Goal: Information Seeking & Learning: Learn about a topic

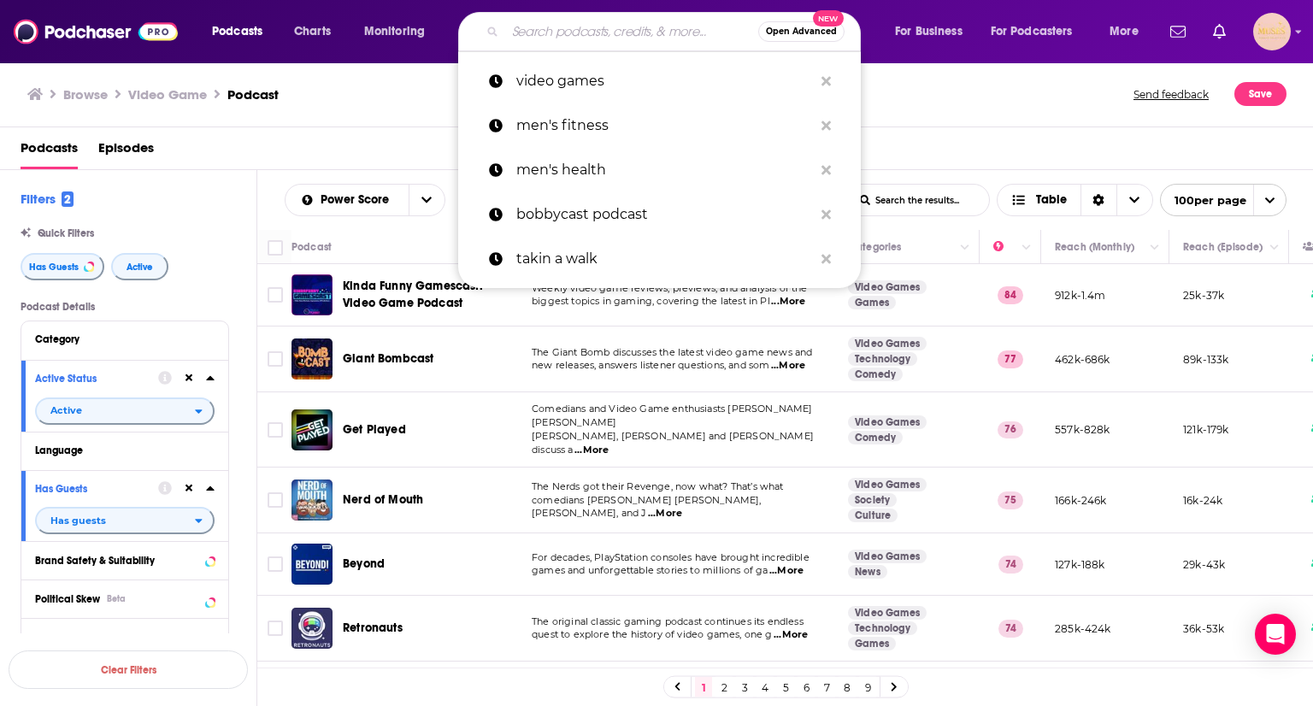
click at [568, 26] on input "Search podcasts, credits, & more..." at bounding box center [631, 31] width 253 height 27
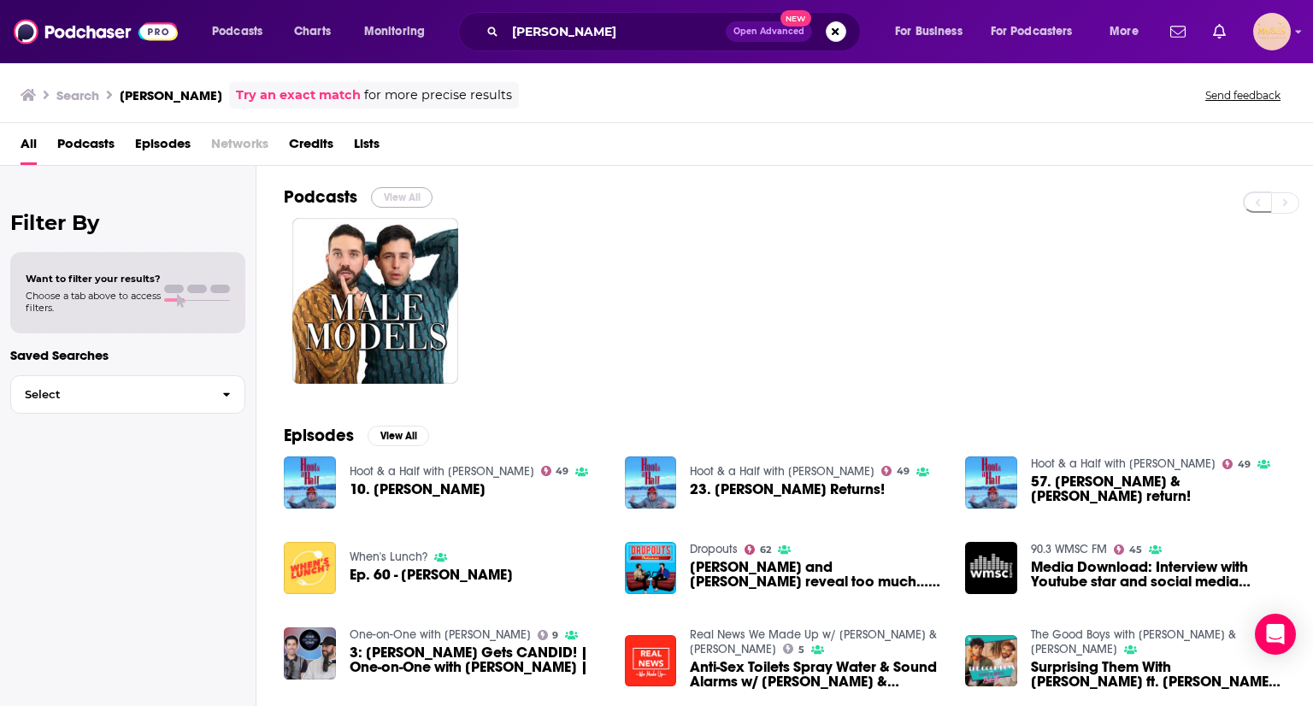
click at [404, 187] on button "View All" at bounding box center [402, 197] width 62 height 21
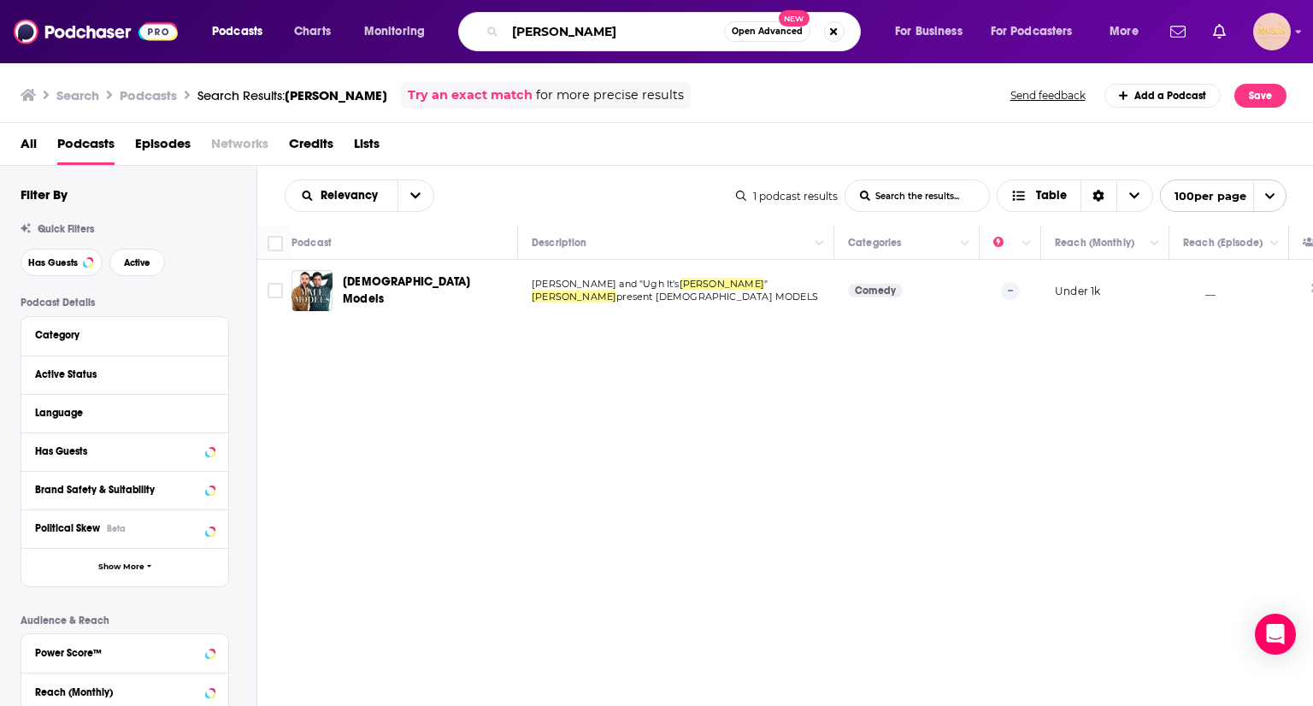
drag, startPoint x: 622, startPoint y: 39, endPoint x: 315, endPoint y: 5, distance: 308.8
click at [315, 5] on div "Podcasts Charts Monitoring [PERSON_NAME] Open Advanced New For Business For Pod…" at bounding box center [656, 31] width 1313 height 63
type input "lightweights"
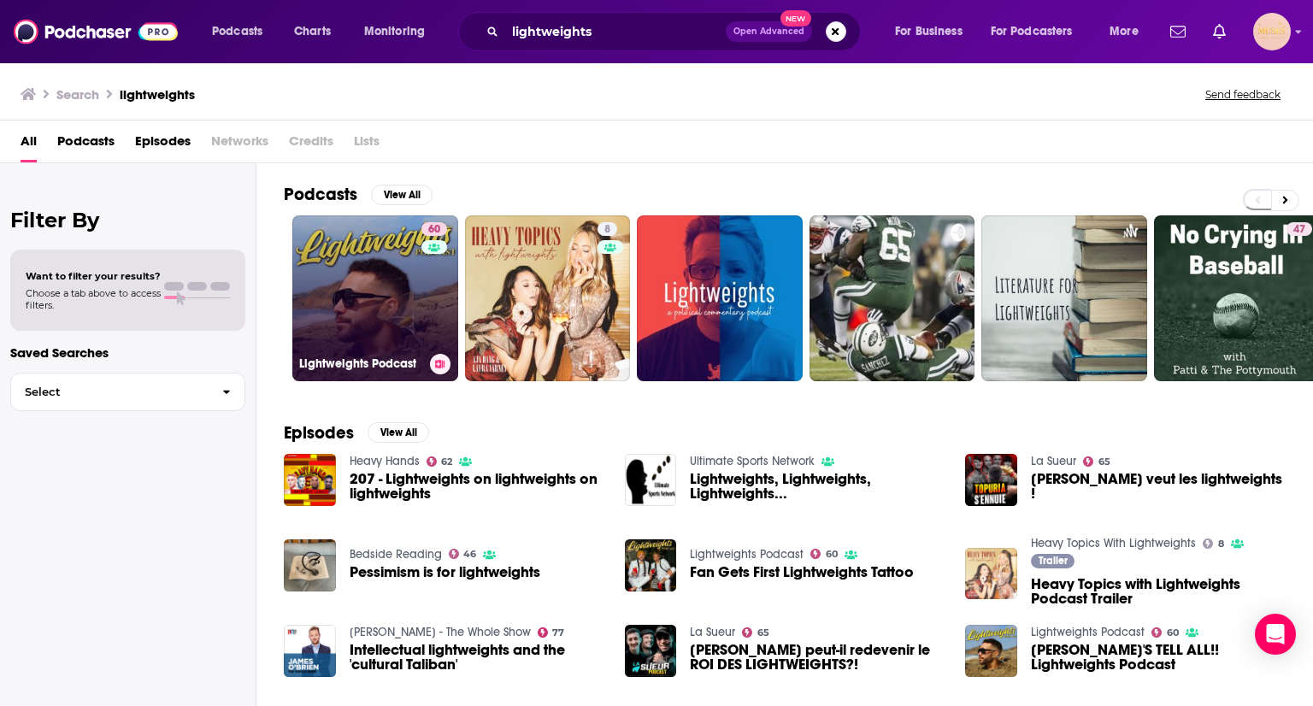
click at [391, 288] on link "60 Lightweights Podcast" at bounding box center [375, 298] width 166 height 166
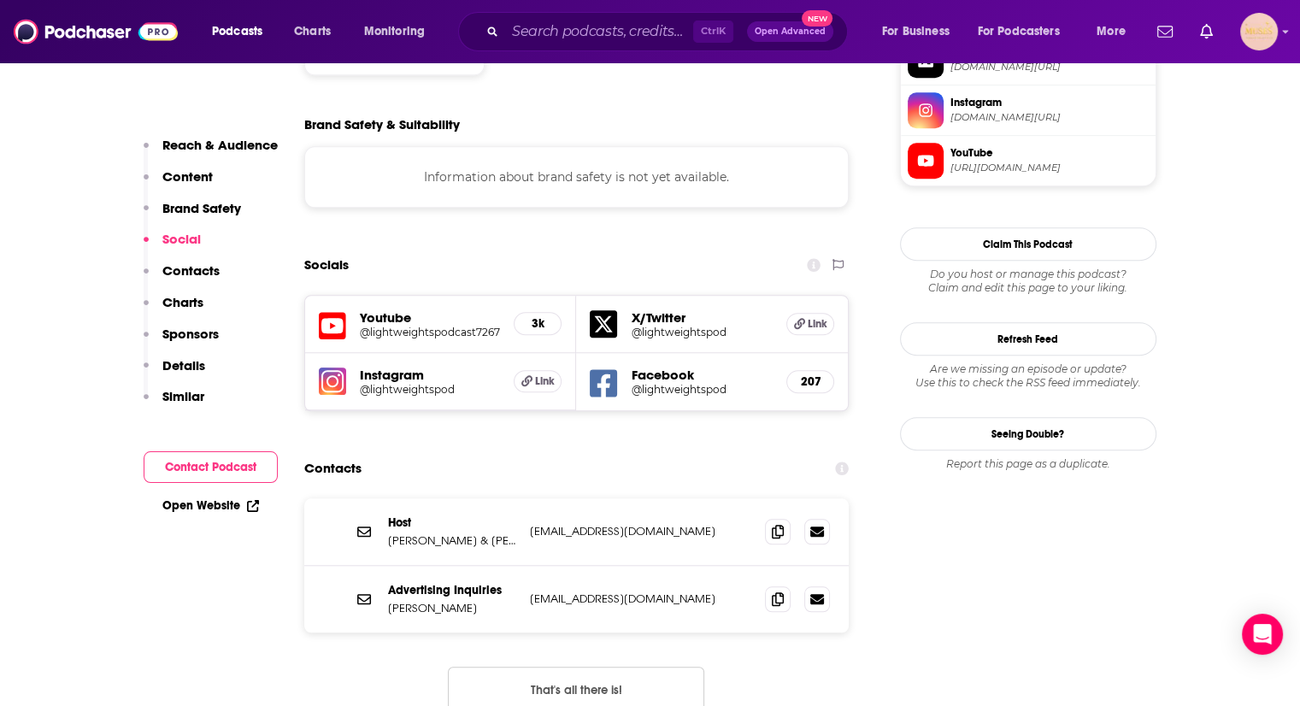
scroll to position [1481, 0]
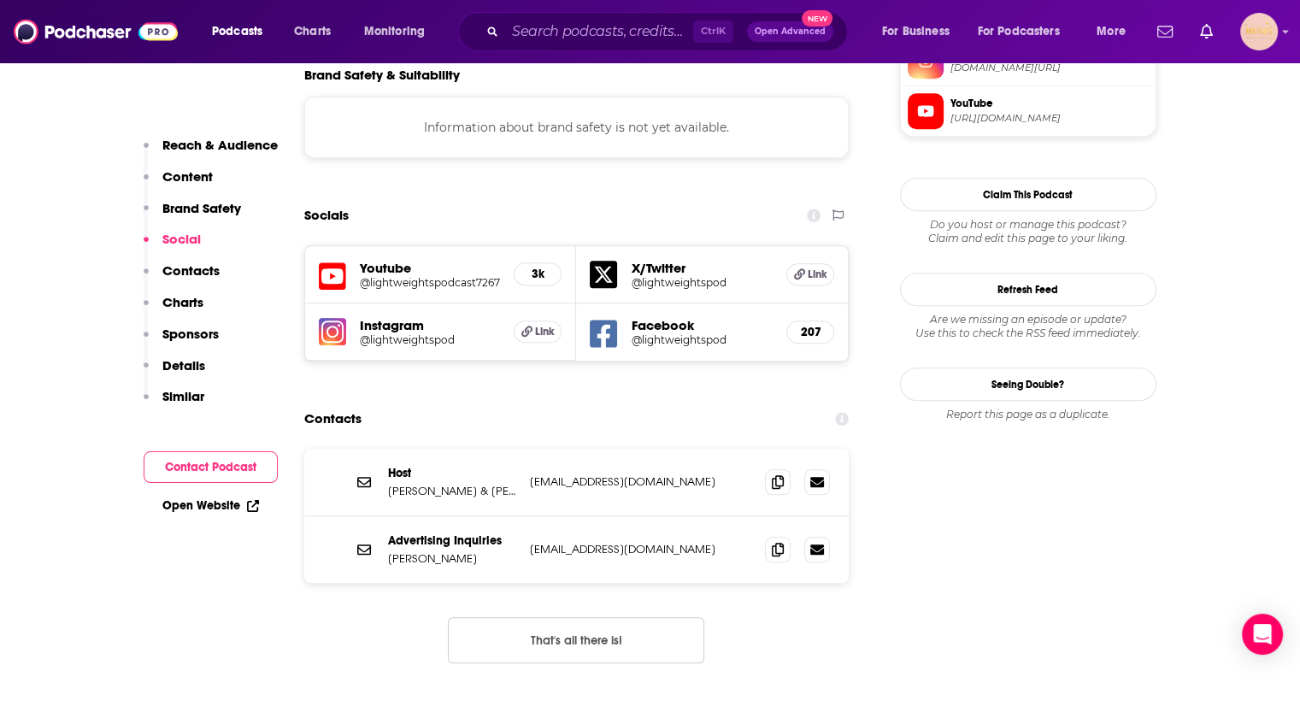
click at [389, 260] on h5 "Youtube" at bounding box center [430, 268] width 141 height 16
click at [336, 261] on icon at bounding box center [332, 277] width 27 height 32
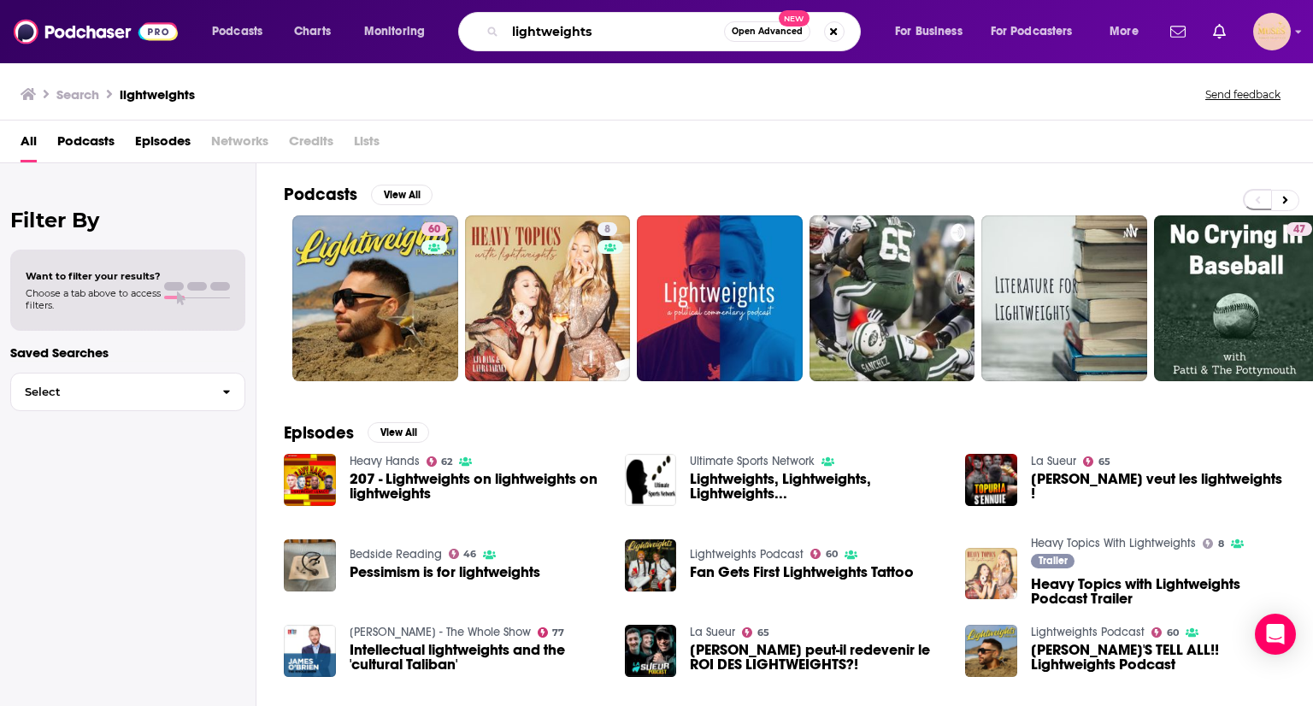
click at [538, 35] on input "lightweights" at bounding box center [614, 31] width 219 height 27
type input "beauty"
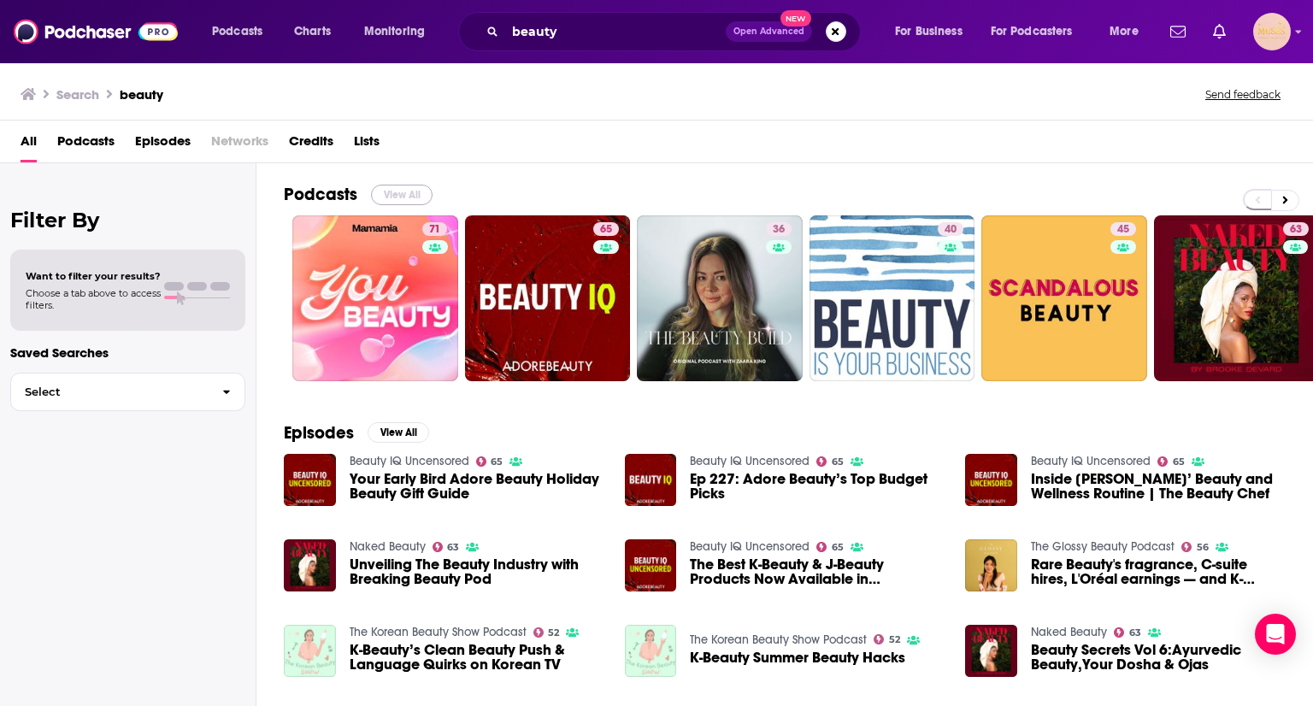
click at [403, 192] on button "View All" at bounding box center [402, 195] width 62 height 21
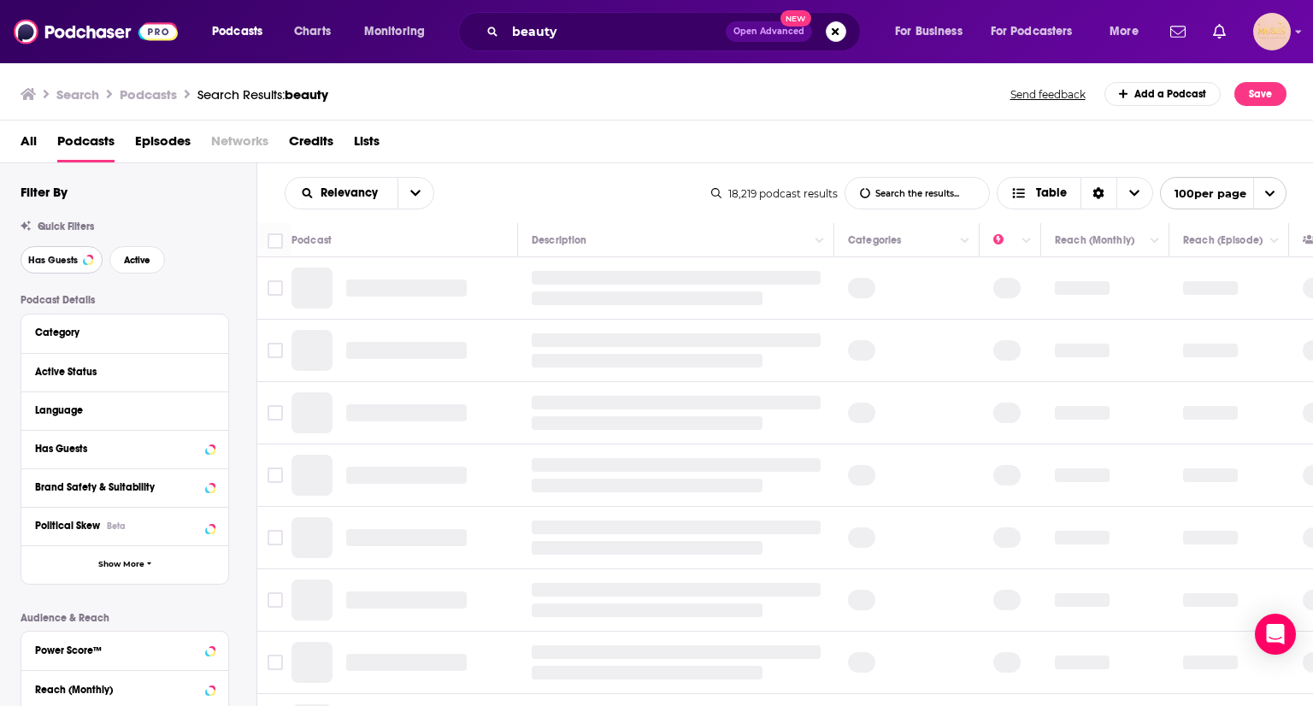
click at [52, 260] on span "Has Guests" at bounding box center [53, 260] width 50 height 9
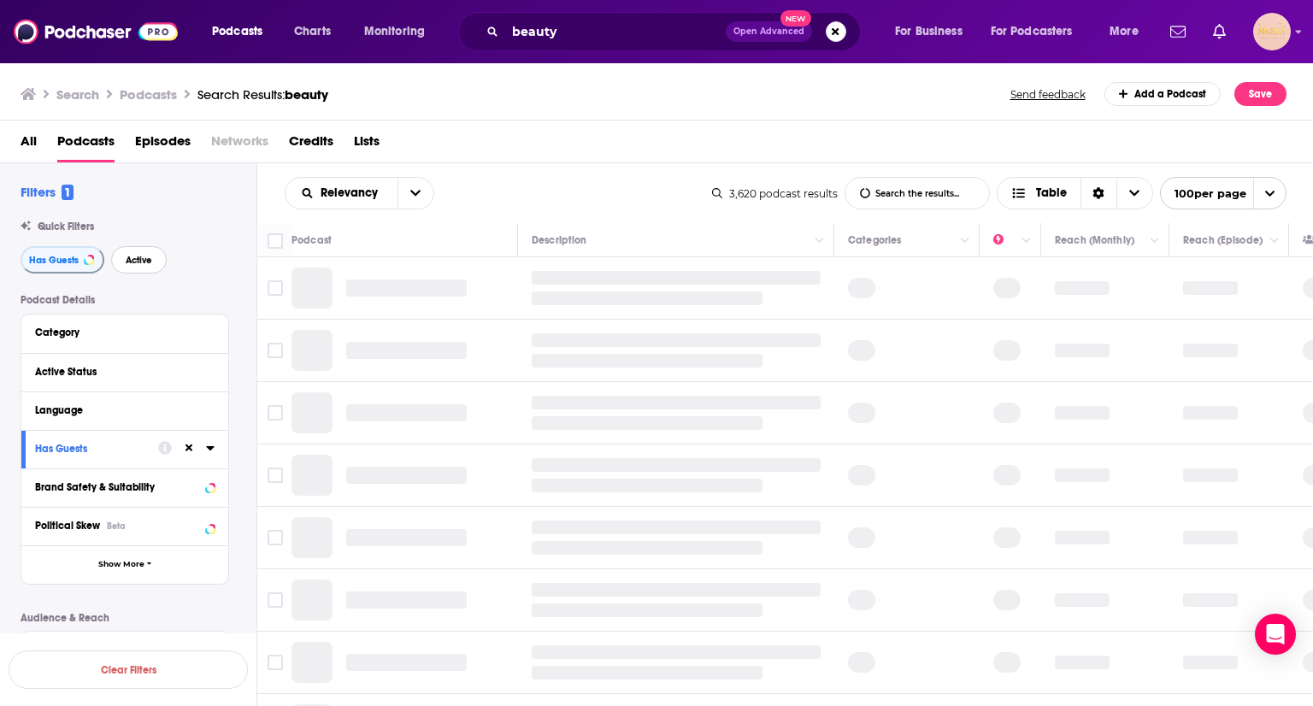
click at [148, 252] on button "Active" at bounding box center [139, 259] width 56 height 27
